Goal: Task Accomplishment & Management: Use online tool/utility

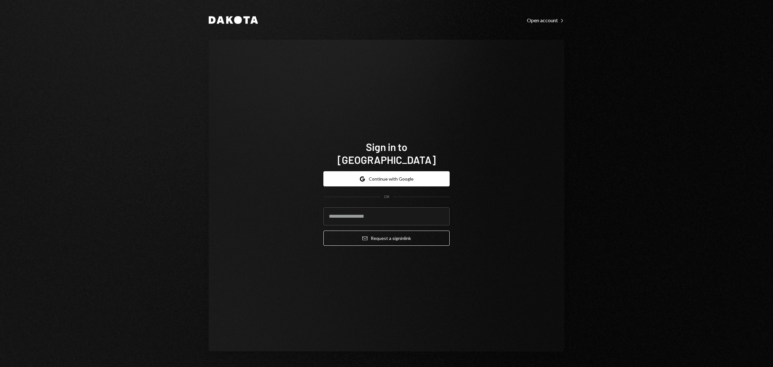
type input "**********"
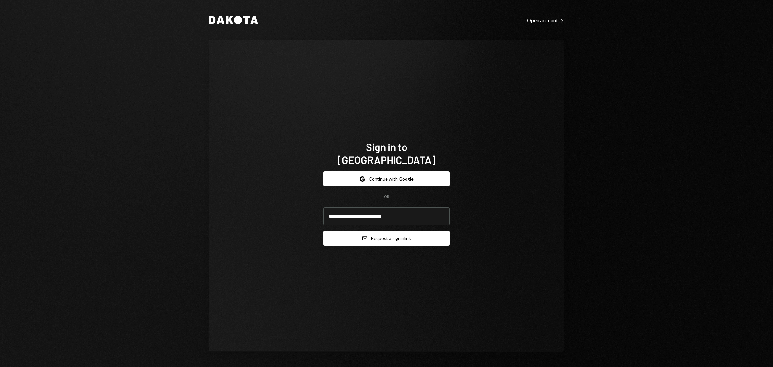
click at [398, 230] on button "Email Request a sign in link" at bounding box center [386, 237] width 126 height 15
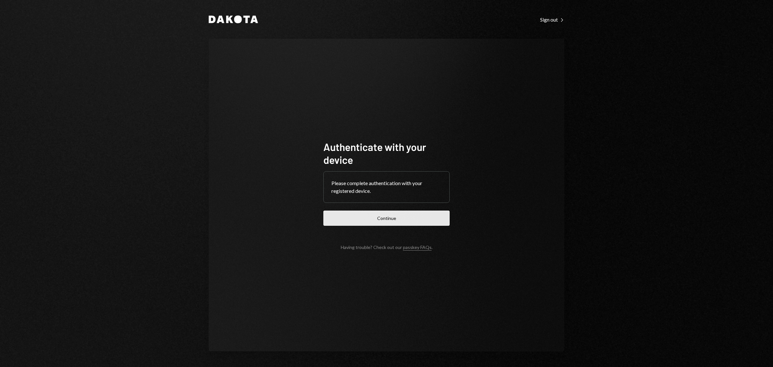
click at [406, 215] on button "Continue" at bounding box center [386, 217] width 126 height 15
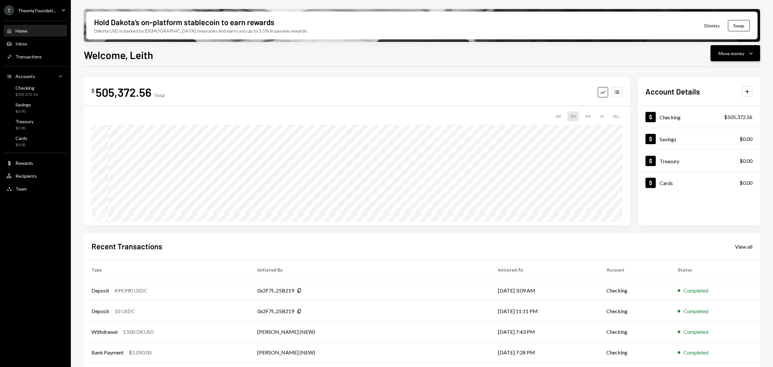
click at [723, 54] on div "Move money" at bounding box center [732, 53] width 26 height 7
click at [718, 70] on div "Send" at bounding box center [730, 72] width 47 height 7
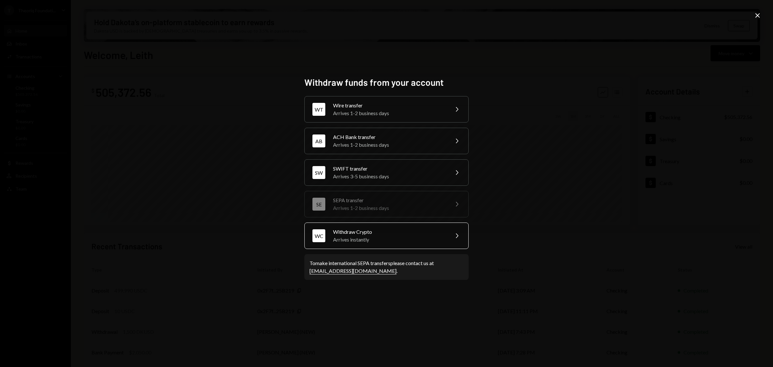
click at [409, 236] on div "Arrives instantly" at bounding box center [389, 239] width 112 height 8
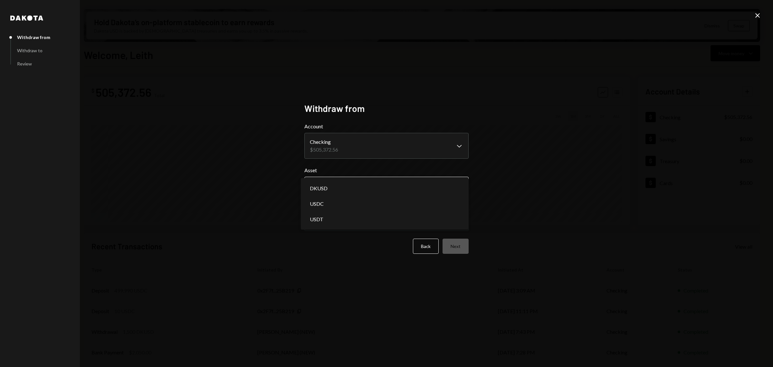
click at [445, 178] on body "T Theoriq Foundati... Caret Down Home Home Inbox Inbox Activities Transactions …" at bounding box center [386, 183] width 773 height 367
select select "*****"
click at [431, 220] on body "T Theoriq Foundati... Caret Down Home Home Inbox Inbox Activities Transactions …" at bounding box center [386, 183] width 773 height 367
click at [508, 229] on div "**********" at bounding box center [386, 183] width 773 height 367
click at [465, 242] on button "Next" at bounding box center [456, 245] width 26 height 15
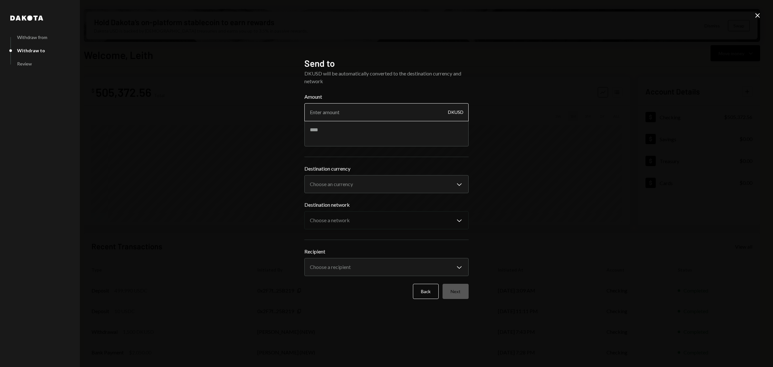
click at [429, 112] on input "Amount" at bounding box center [386, 112] width 164 height 18
type input "250000"
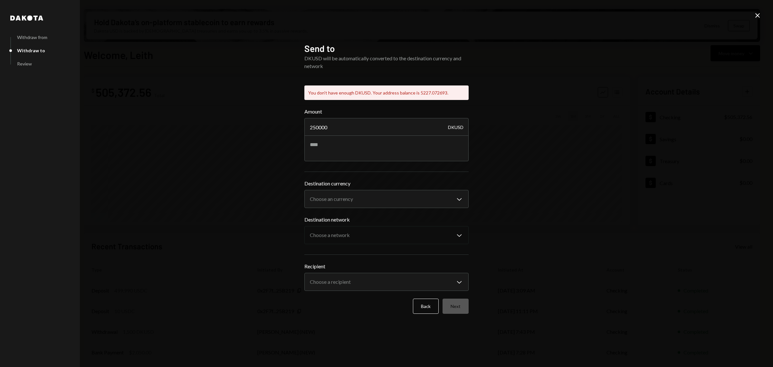
click at [757, 17] on icon "Close" at bounding box center [758, 16] width 8 height 8
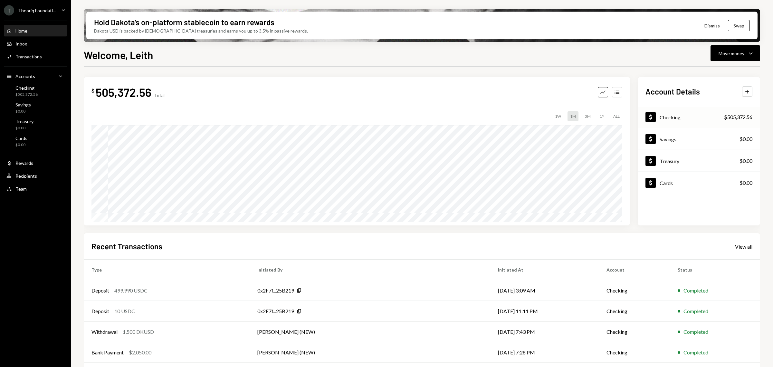
click at [698, 120] on div "Dollar Checking $505,372.56" at bounding box center [699, 117] width 122 height 21
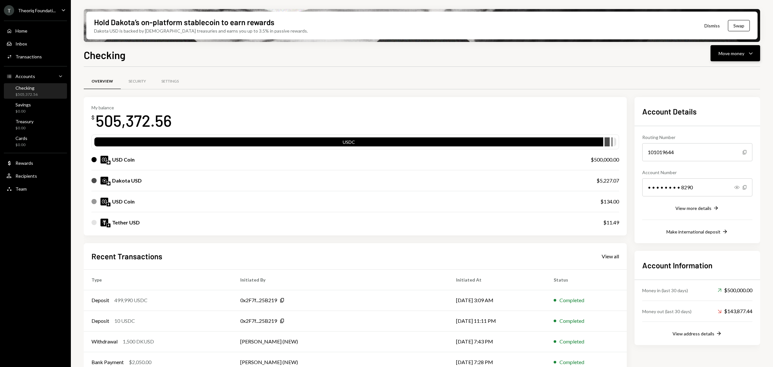
click at [727, 53] on div "Move money" at bounding box center [732, 53] width 26 height 7
click at [720, 68] on div "Withdraw Send" at bounding box center [725, 72] width 64 height 14
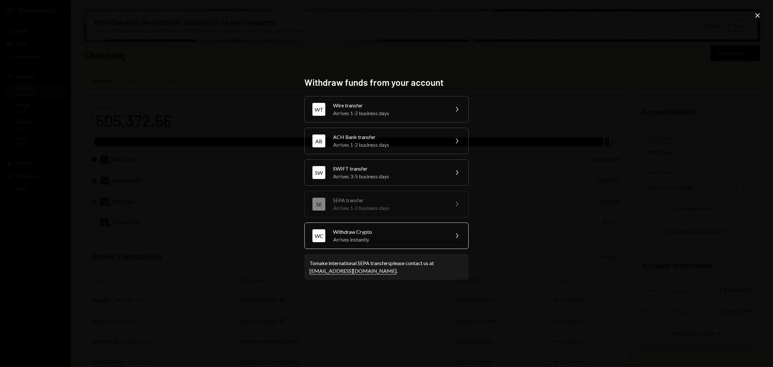
click at [426, 243] on div "Arrives instantly" at bounding box center [389, 239] width 112 height 8
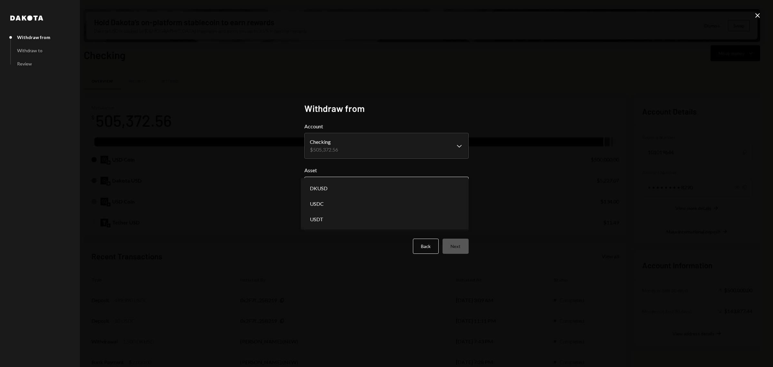
click at [416, 183] on body "T Theoriq Foundati... Caret Down Home Home Inbox Inbox Activities Transactions …" at bounding box center [386, 183] width 773 height 367
select select "****"
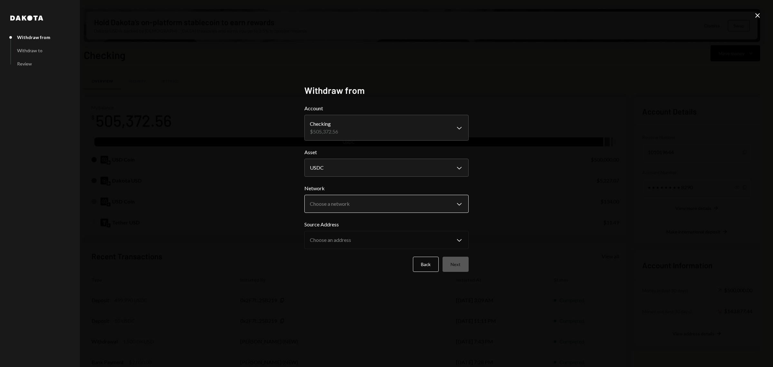
click at [444, 211] on body "T Theoriq Foundati... Caret Down Home Home Inbox Inbox Activities Transactions …" at bounding box center [386, 183] width 773 height 367
select select "**********"
click at [459, 264] on button "Next" at bounding box center [456, 263] width 26 height 15
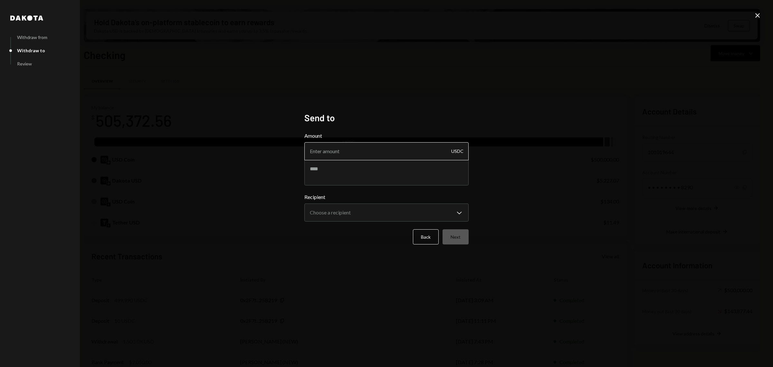
click at [392, 155] on input "Amount" at bounding box center [386, 151] width 164 height 18
type input "250000"
click at [429, 210] on body "T Theoriq Foundati... Caret Down Home Home Inbox Inbox Activities Transactions …" at bounding box center [386, 183] width 773 height 367
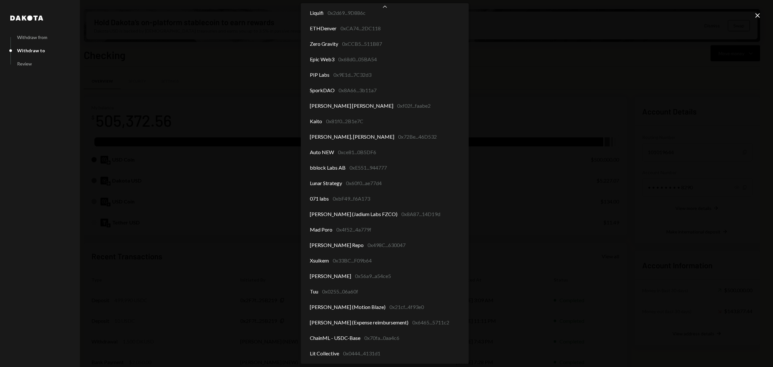
scroll to position [147, 0]
select select "**********"
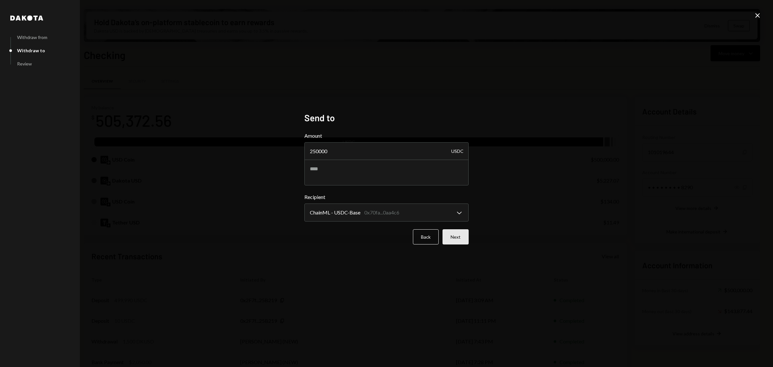
click at [458, 235] on button "Next" at bounding box center [456, 236] width 26 height 15
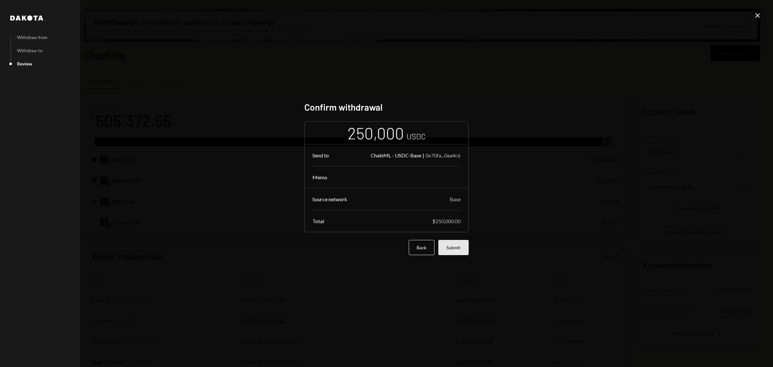
click at [453, 249] on button "Submit" at bounding box center [453, 247] width 30 height 15
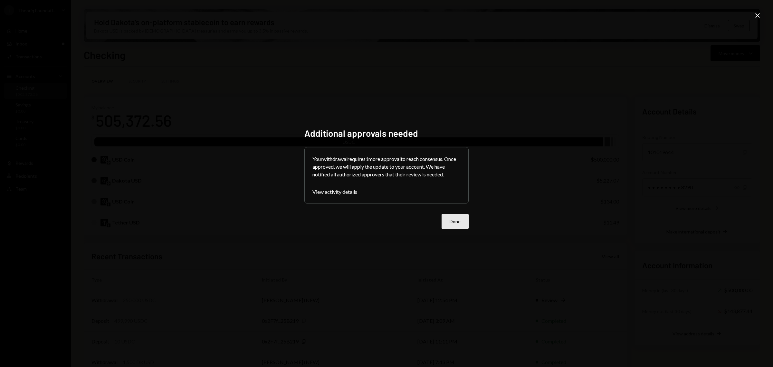
click at [448, 218] on button "Done" at bounding box center [455, 221] width 27 height 15
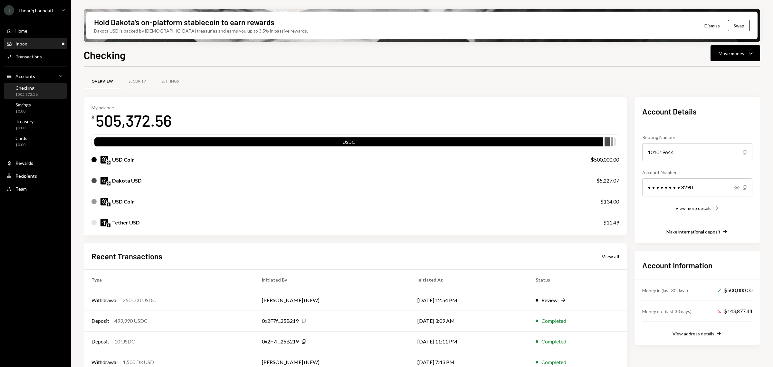
click at [31, 42] on div "Inbox Inbox" at bounding box center [35, 44] width 58 height 6
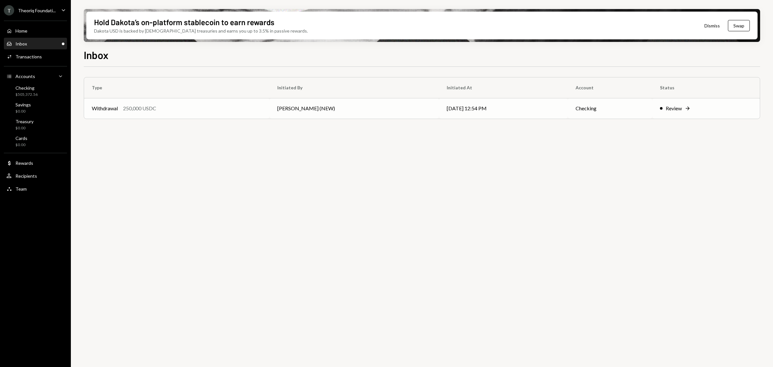
click at [660, 111] on div "Review Right Arrow" at bounding box center [706, 108] width 92 height 8
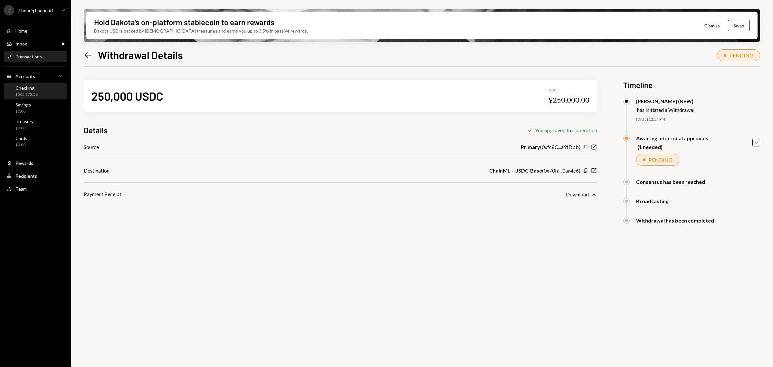
click at [33, 88] on div "Checking" at bounding box center [26, 87] width 22 height 5
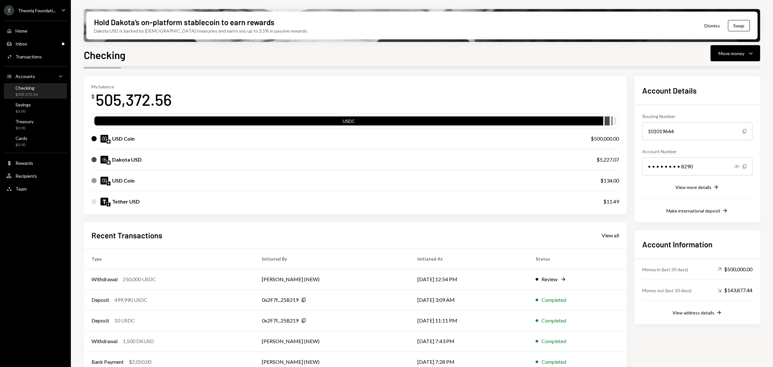
scroll to position [31, 0]
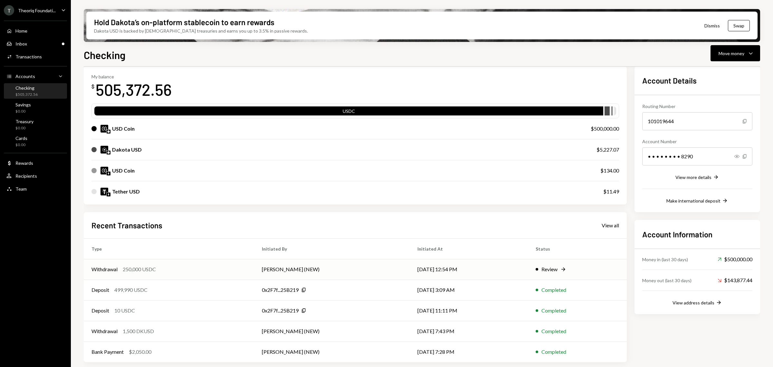
click at [558, 270] on div "Review Right Arrow" at bounding box center [577, 269] width 83 height 8
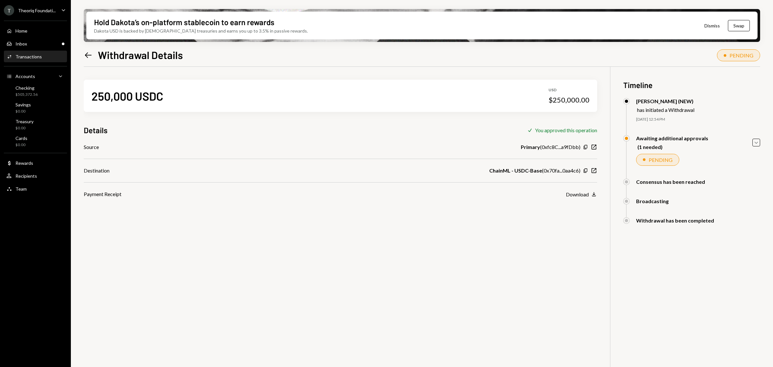
click at [740, 197] on div "Consensus has been reached Leith Shankland (NEW) Approved Savannah Netherlands …" at bounding box center [691, 187] width 137 height 19
click at [592, 273] on div "250,000 USDC USD $250,000.00 Details Check You approved this operation Source P…" at bounding box center [422, 250] width 676 height 367
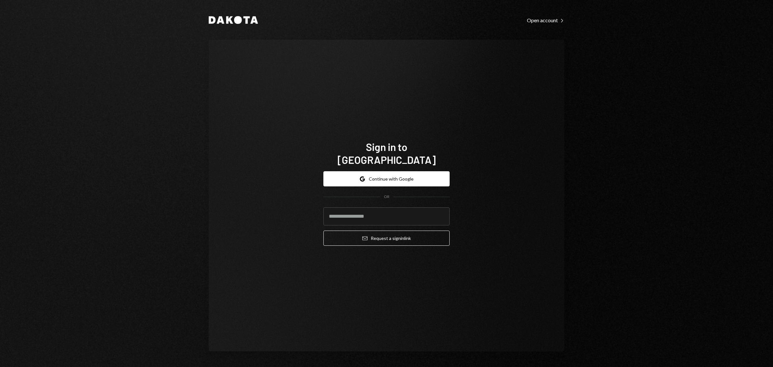
type input "**********"
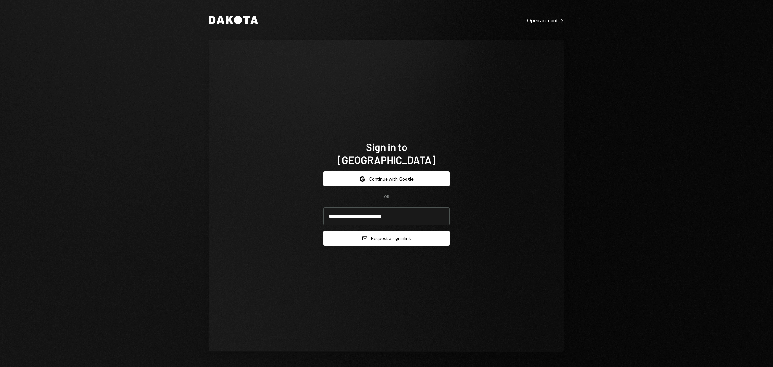
click at [393, 232] on button "Email Request a sign in link" at bounding box center [386, 237] width 126 height 15
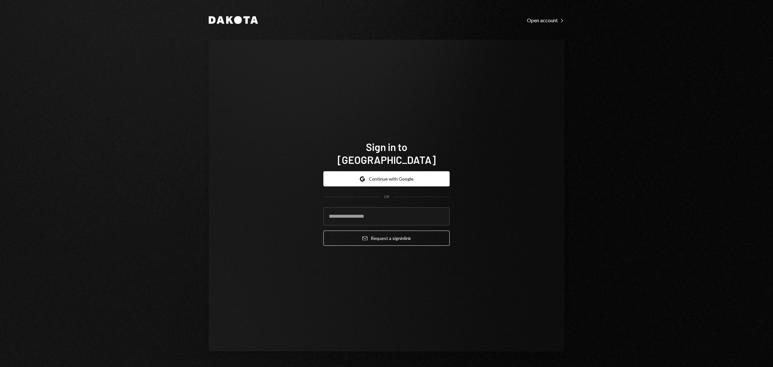
type input "**********"
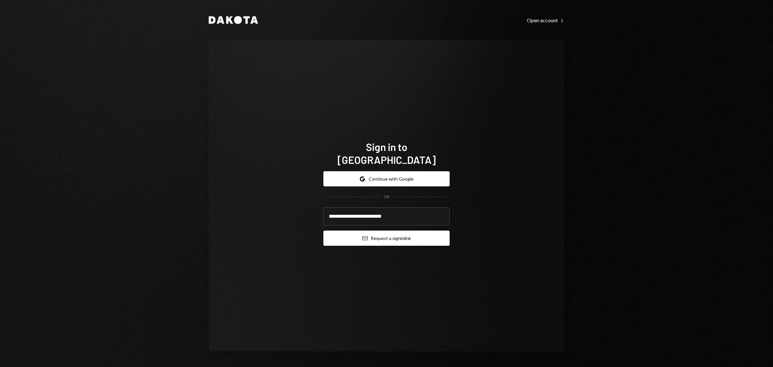
click at [398, 230] on button "Email Request a sign in link" at bounding box center [386, 237] width 126 height 15
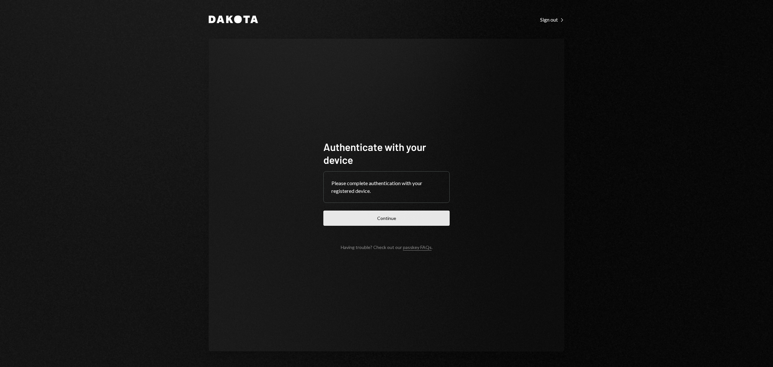
click at [418, 213] on button "Continue" at bounding box center [386, 217] width 126 height 15
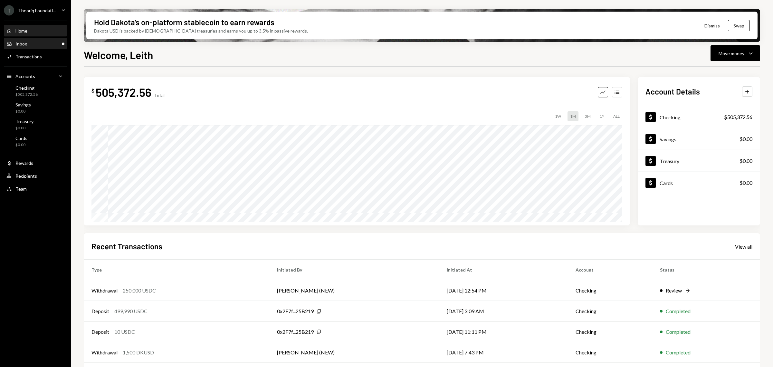
click at [42, 46] on div "Inbox Inbox" at bounding box center [35, 44] width 58 height 6
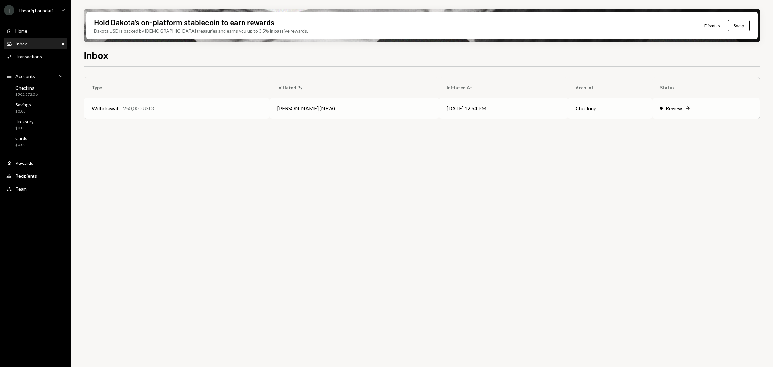
click at [669, 104] on div "Review" at bounding box center [674, 108] width 16 height 8
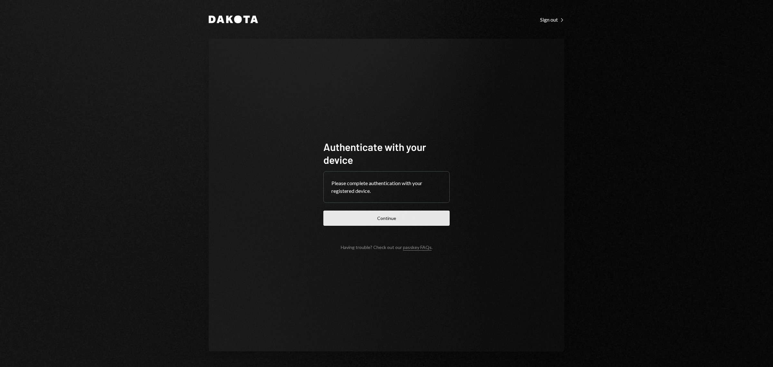
click at [410, 222] on button "Continue" at bounding box center [386, 217] width 126 height 15
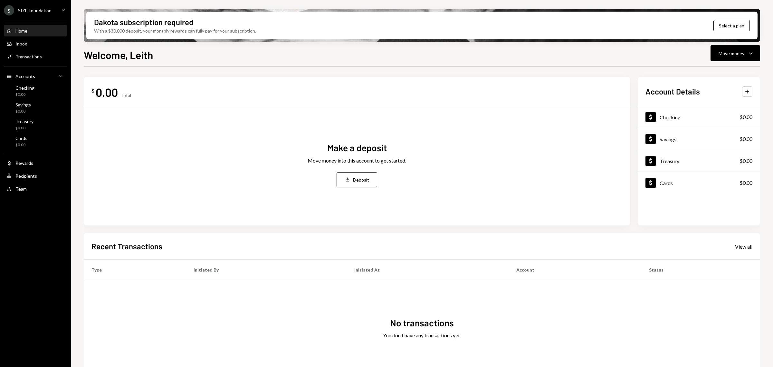
click at [58, 12] on div "S SIZE Foundation Caret Down" at bounding box center [35, 10] width 71 height 10
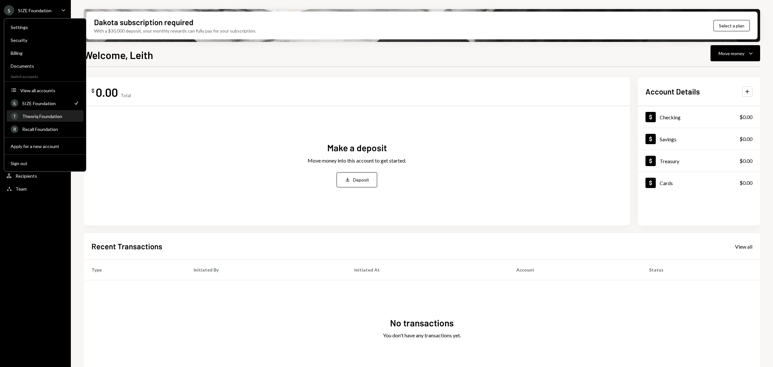
click at [51, 118] on div "Theoriq Foundation" at bounding box center [50, 115] width 57 height 5
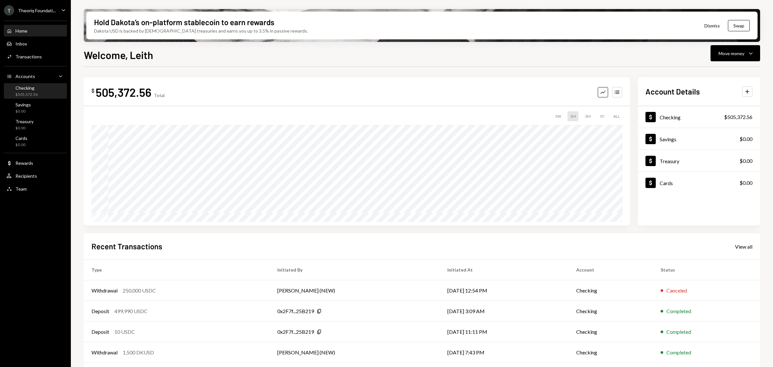
click at [41, 90] on div "Checking $505,372.56" at bounding box center [35, 91] width 58 height 12
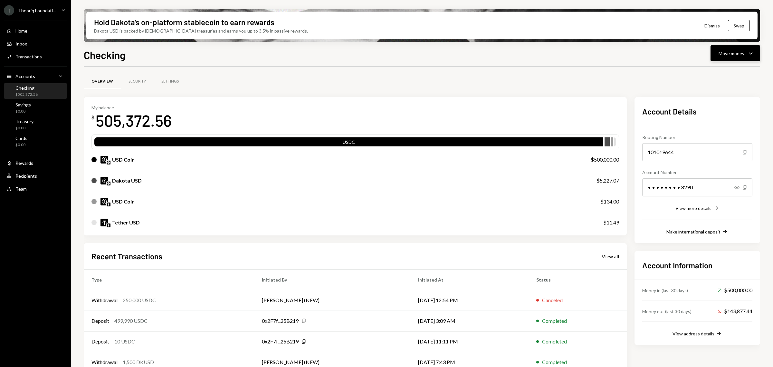
click at [736, 58] on button "Move money Caret Down" at bounding box center [736, 53] width 50 height 16
click at [724, 76] on div "Withdraw Send" at bounding box center [725, 72] width 64 height 14
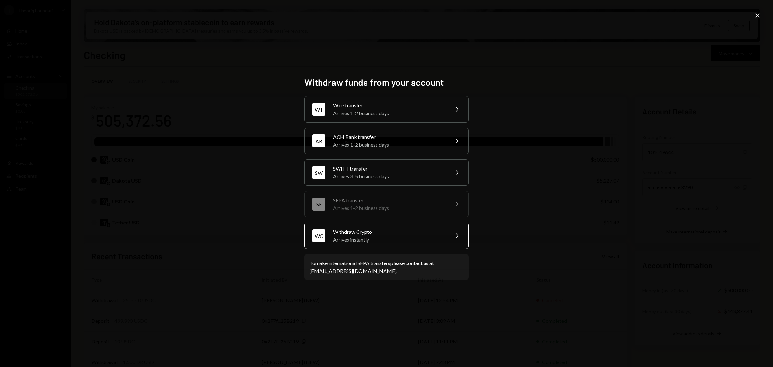
click at [444, 232] on div "Withdraw Crypto" at bounding box center [389, 232] width 112 height 8
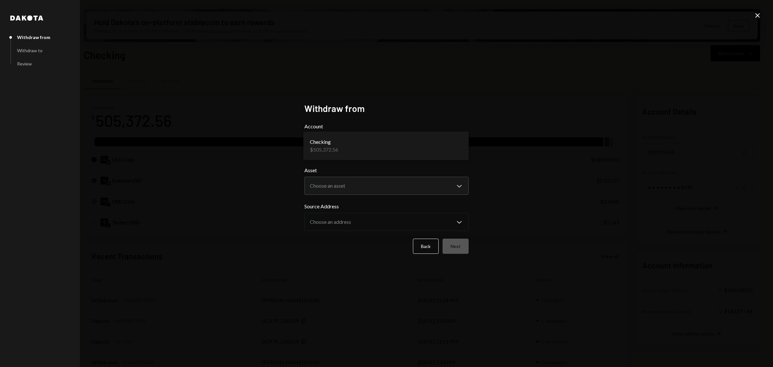
click at [448, 146] on body "T Theoriq Foundati... Caret Down Home Home Inbox Inbox Activities Transactions …" at bounding box center [386, 183] width 773 height 367
click at [434, 184] on body "T Theoriq Foundati... Caret Down Home Home Inbox Inbox Activities Transactions …" at bounding box center [386, 183] width 773 height 367
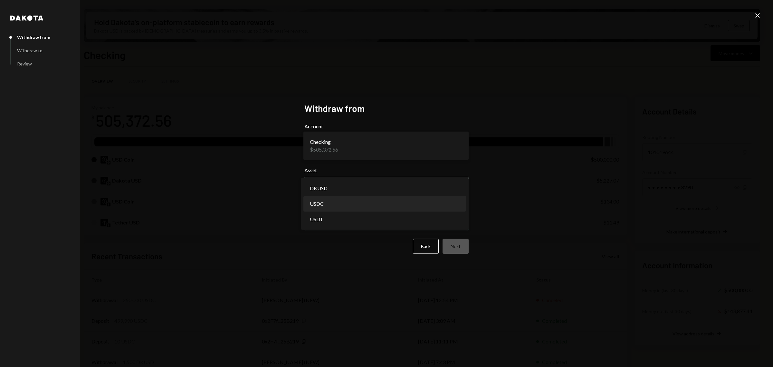
select select "****"
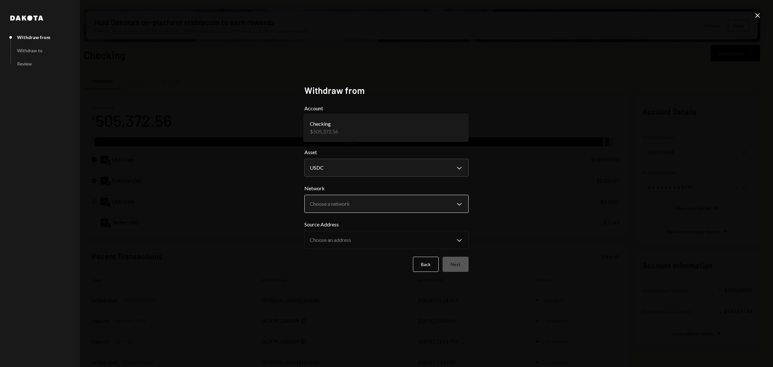
click at [458, 203] on body "T Theoriq Foundati... Caret Down Home Home Inbox Inbox Activities Transactions …" at bounding box center [386, 183] width 773 height 367
select select "**********"
click at [455, 257] on button "Next" at bounding box center [456, 263] width 26 height 15
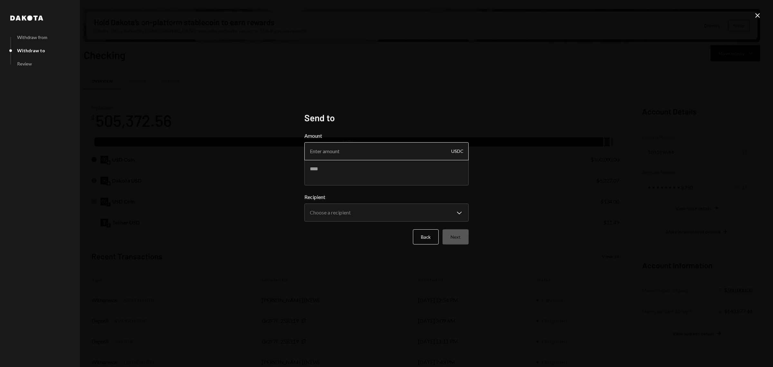
click at [414, 154] on input "Amount" at bounding box center [386, 151] width 164 height 18
type input "249980"
type textarea "**********"
click at [434, 205] on body "T Theoriq Foundati... Caret Down Home Home Inbox Inbox Activities Transactions …" at bounding box center [386, 183] width 773 height 367
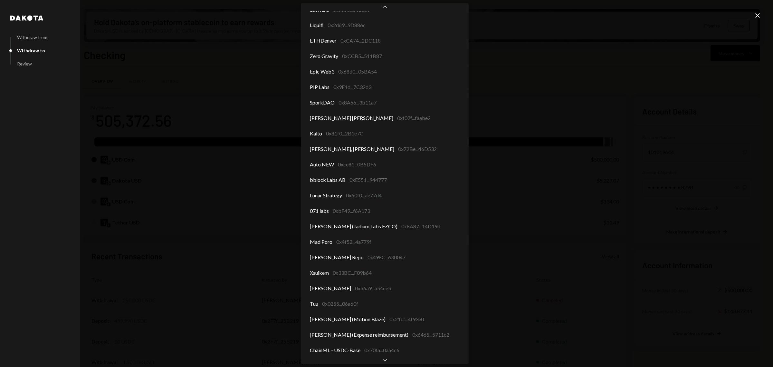
scroll to position [147, 0]
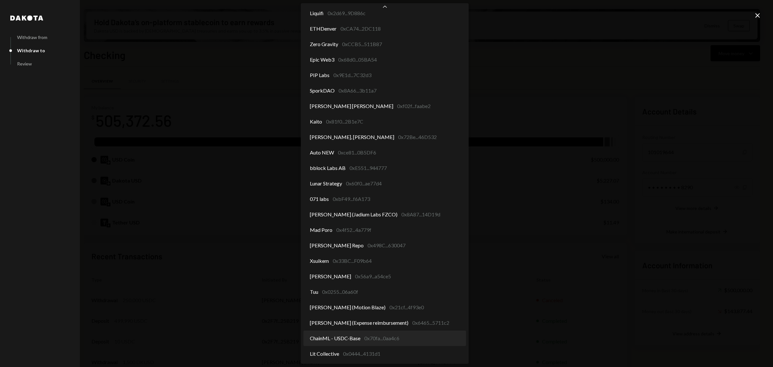
select select "**********"
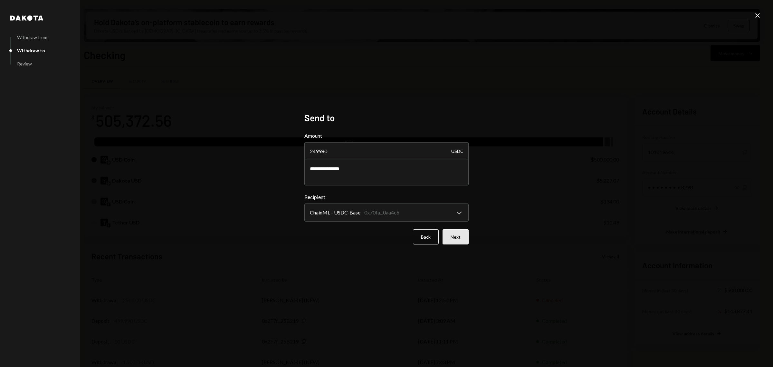
click at [462, 238] on button "Next" at bounding box center [456, 236] width 26 height 15
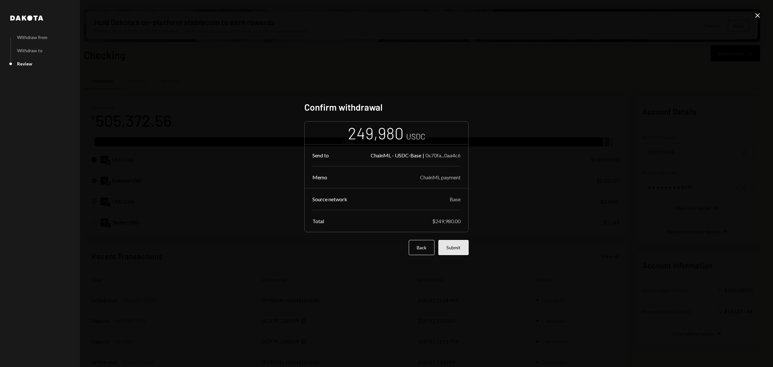
click at [454, 249] on button "Submit" at bounding box center [453, 247] width 30 height 15
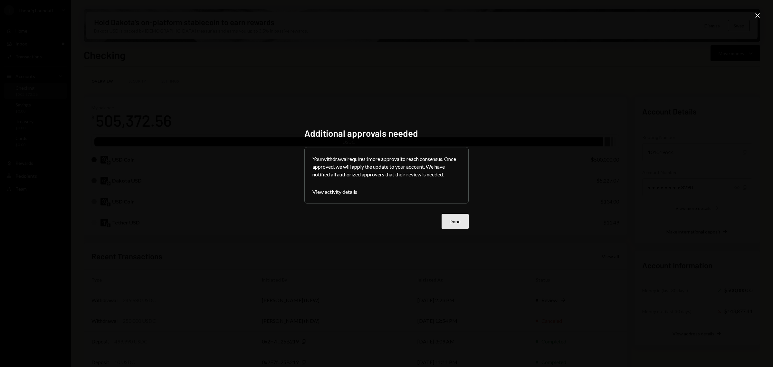
click at [458, 220] on button "Done" at bounding box center [455, 221] width 27 height 15
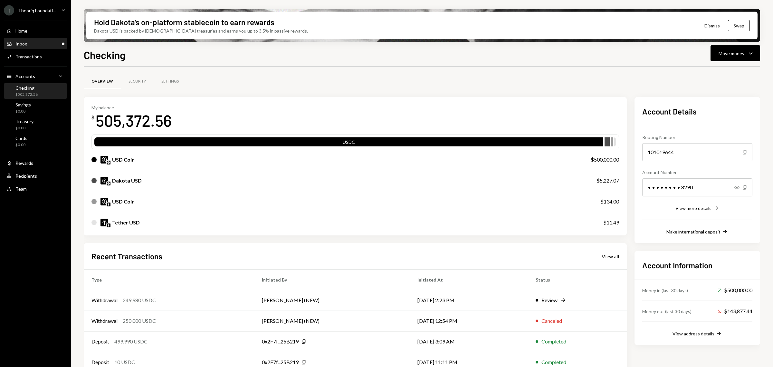
click at [29, 46] on div "Inbox Inbox" at bounding box center [35, 44] width 58 height 6
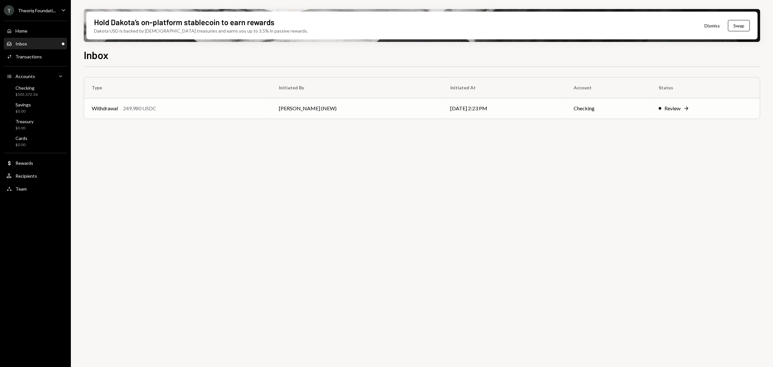
click at [668, 110] on div "Review" at bounding box center [672, 108] width 16 height 8
